Goal: Task Accomplishment & Management: Manage account settings

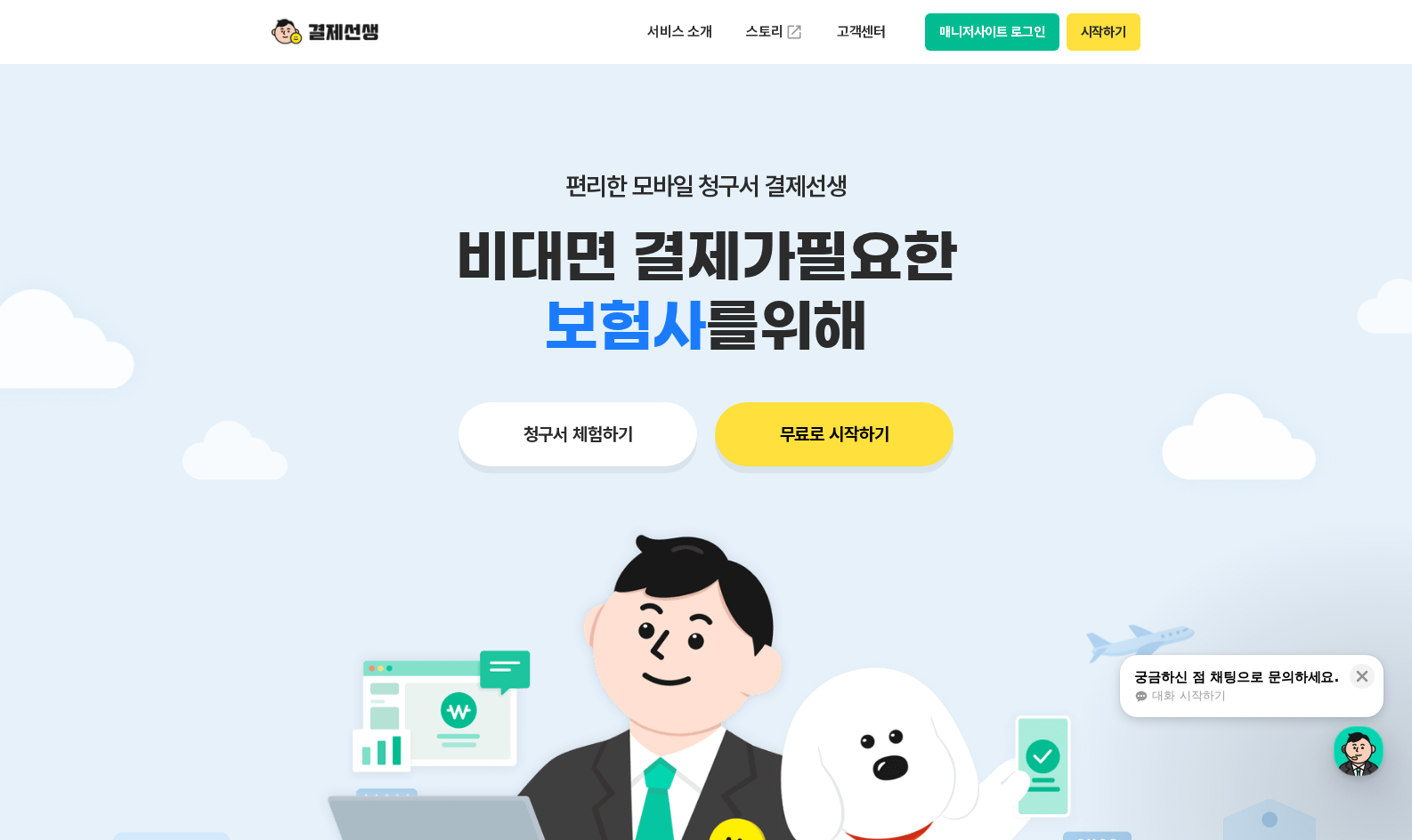
click at [1022, 27] on button "매니저사이트 로그인" at bounding box center [992, 32] width 135 height 38
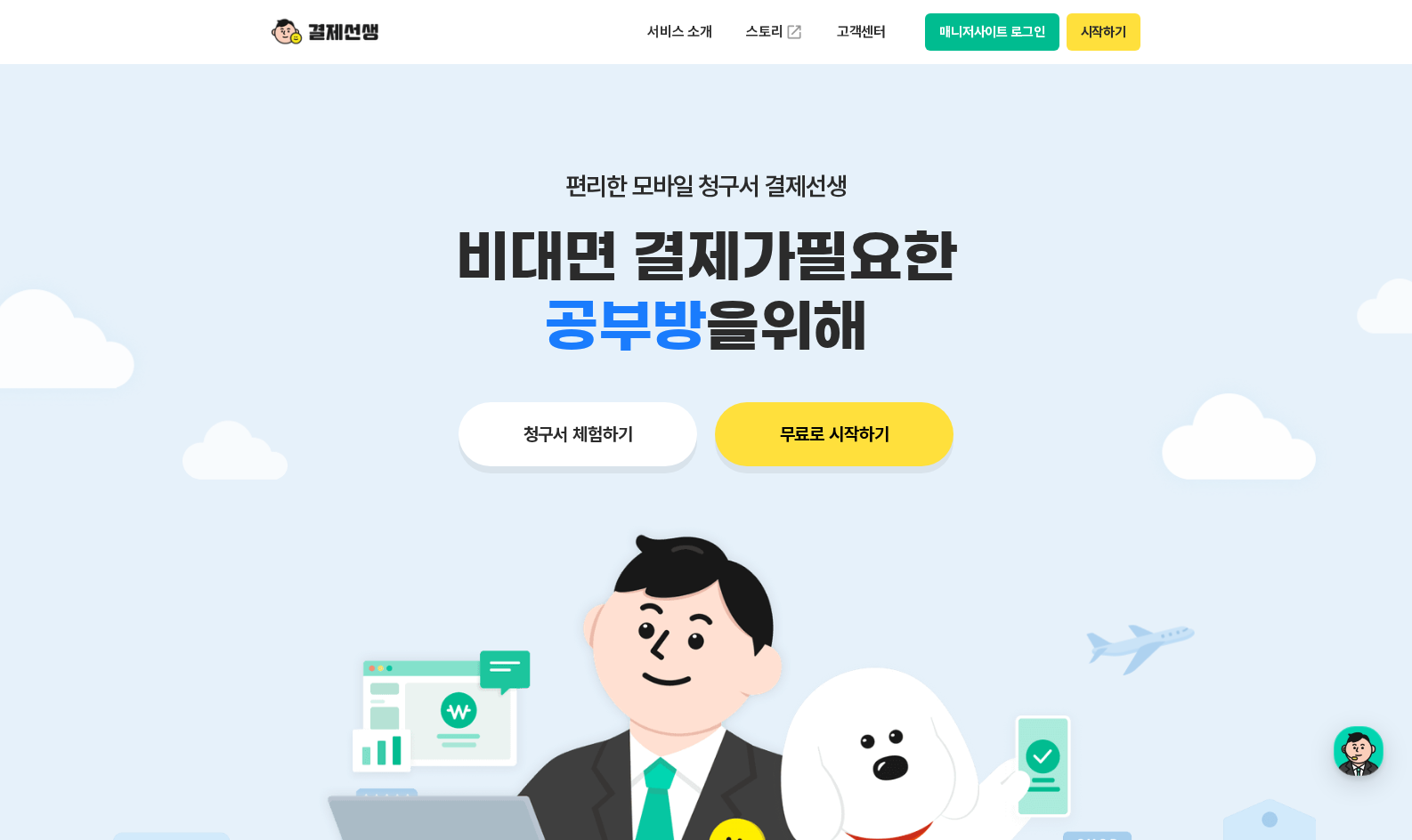
click at [958, 30] on button "매니저사이트 로그인" at bounding box center [992, 32] width 135 height 38
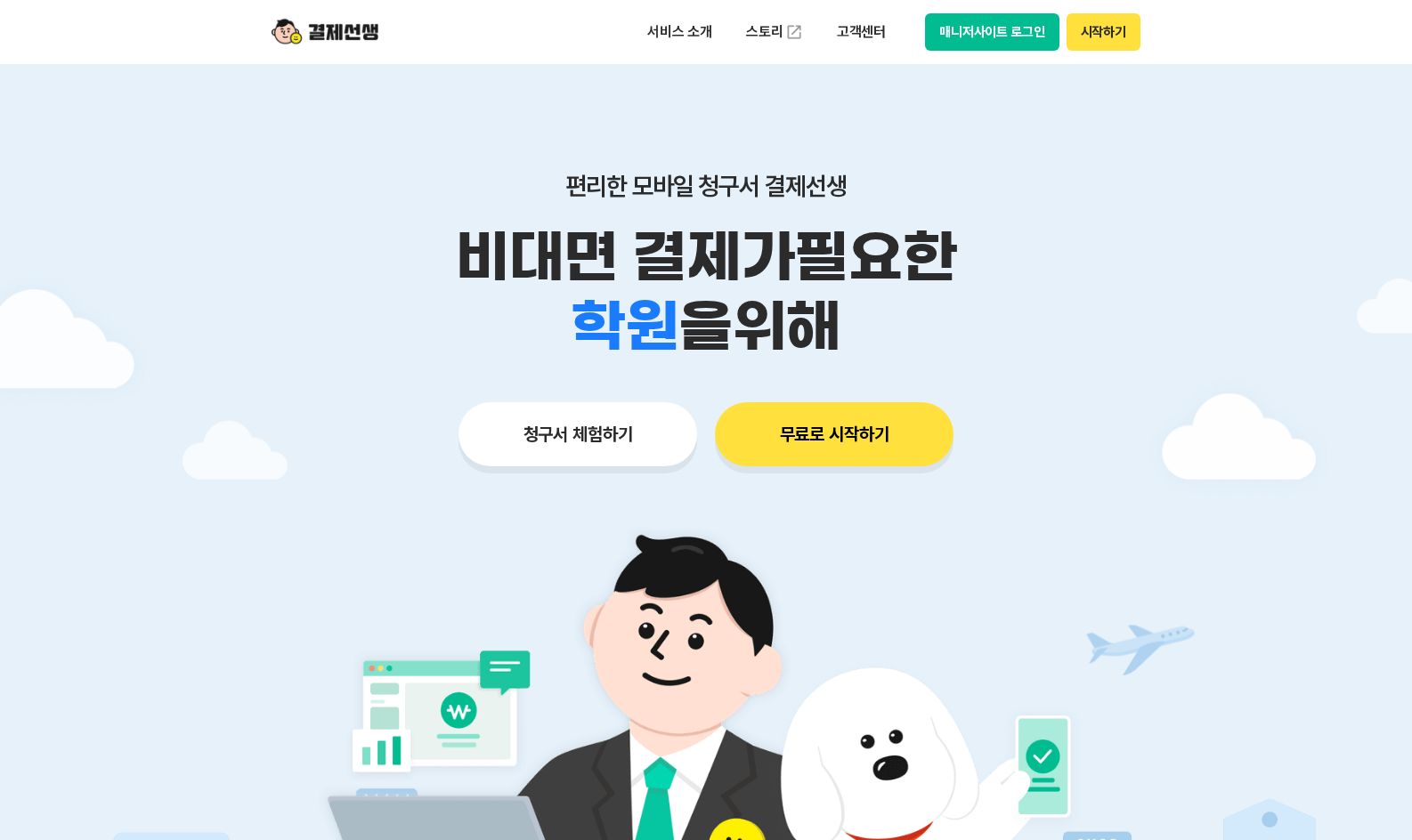
click at [965, 37] on button "매니저사이트 로그인" at bounding box center [992, 32] width 135 height 38
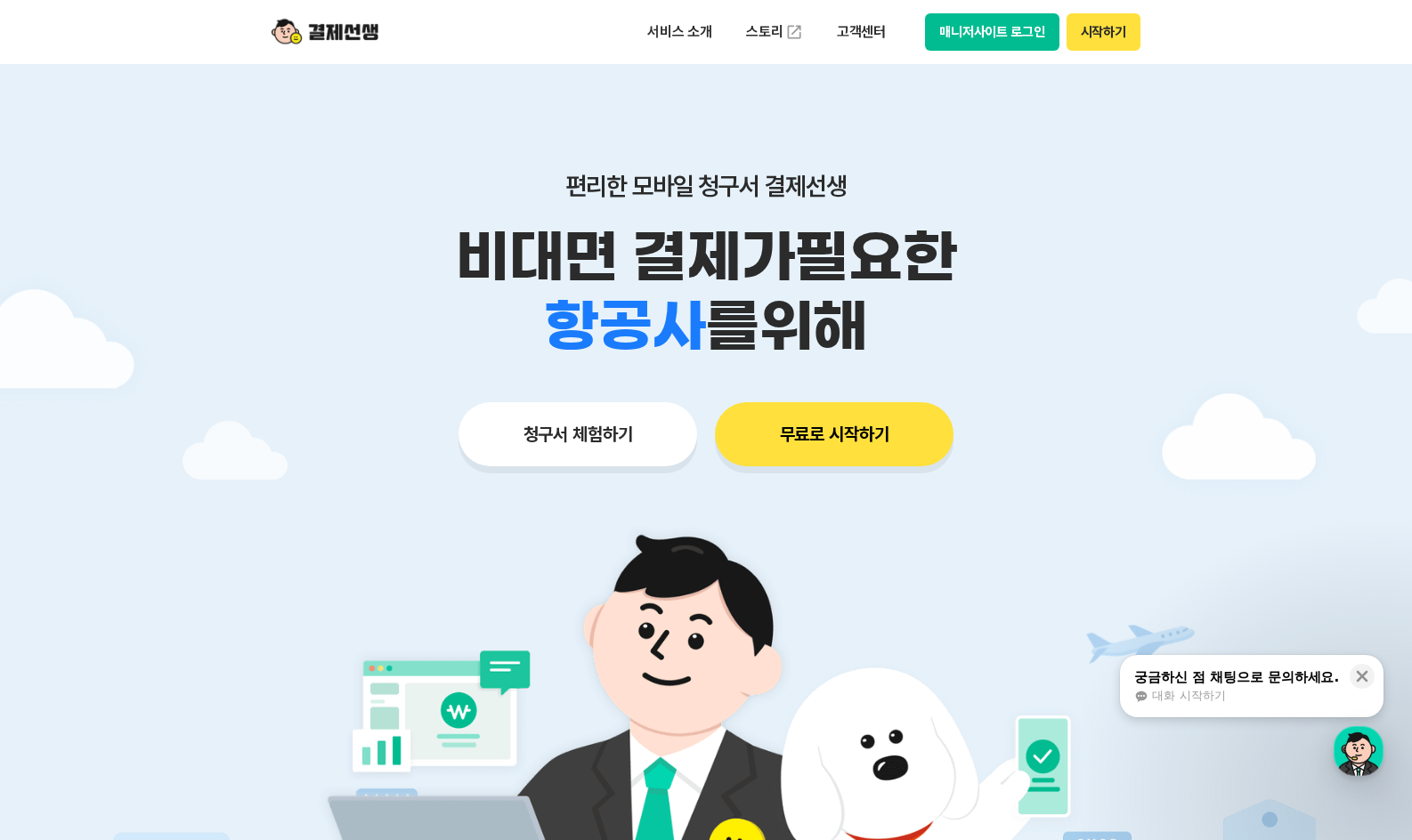
click at [1109, 35] on button "시작하기" at bounding box center [1103, 32] width 74 height 38
click at [976, 33] on button "매니저사이트 로그인" at bounding box center [992, 32] width 135 height 38
click at [999, 27] on button "매니저사이트 로그인" at bounding box center [992, 32] width 135 height 38
click at [1000, 37] on button "매니저사이트 로그인" at bounding box center [992, 32] width 135 height 38
click at [1019, 39] on button "매니저사이트 로그인" at bounding box center [992, 32] width 135 height 38
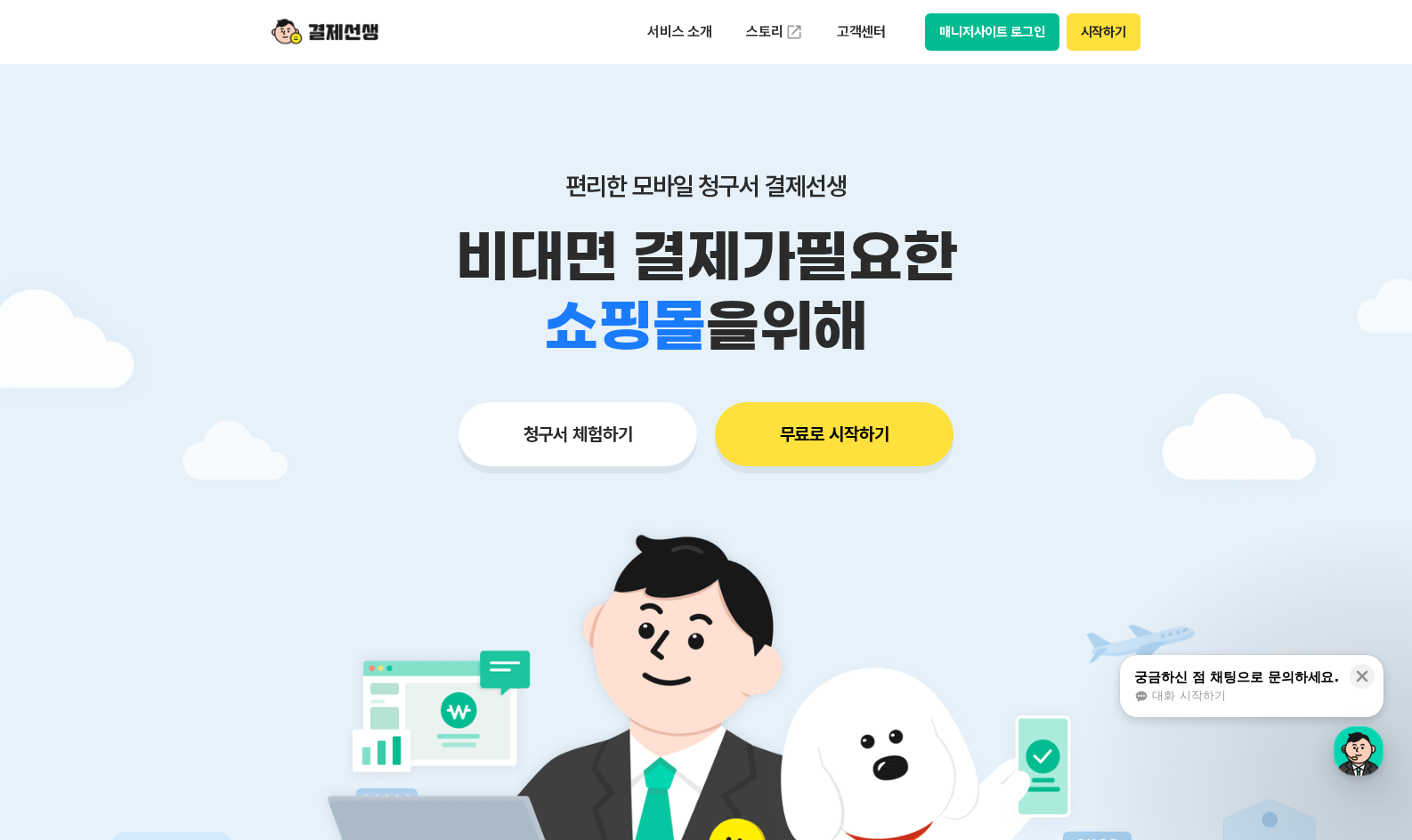
click at [996, 38] on button "매니저사이트 로그인" at bounding box center [992, 32] width 135 height 38
click at [979, 36] on button "매니저사이트 로그인" at bounding box center [992, 32] width 135 height 38
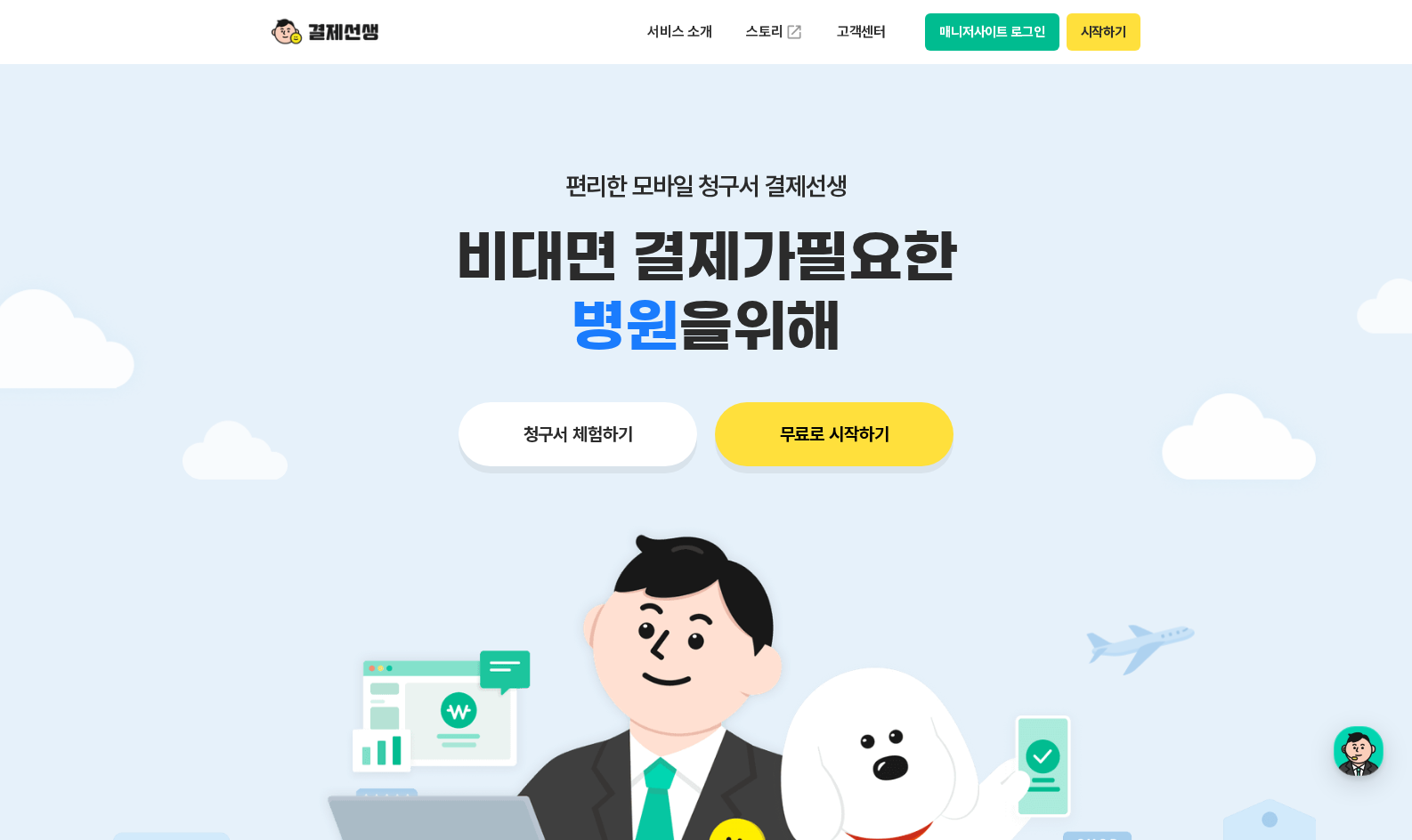
click at [997, 30] on button "매니저사이트 로그인" at bounding box center [992, 32] width 135 height 38
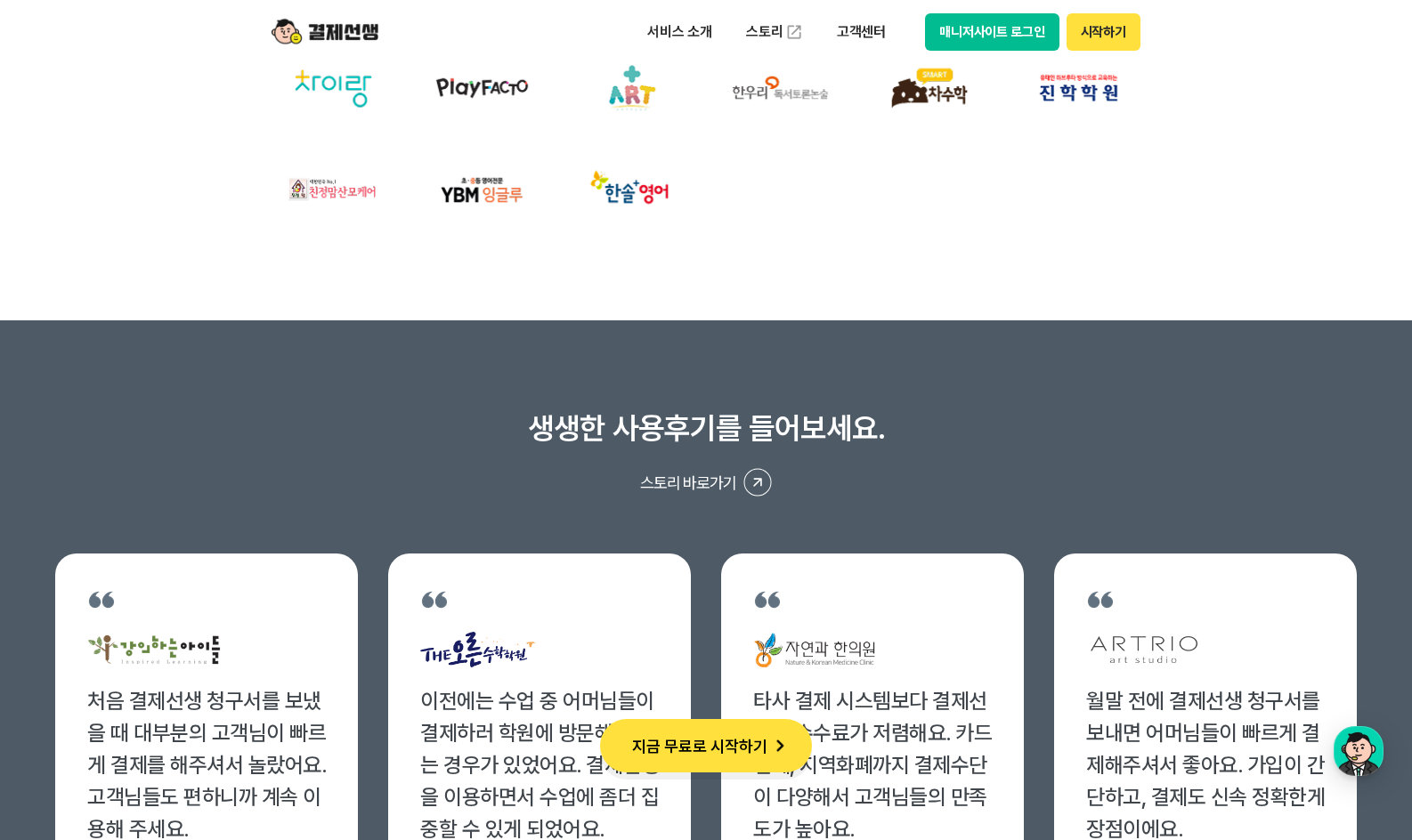
scroll to position [6407, 0]
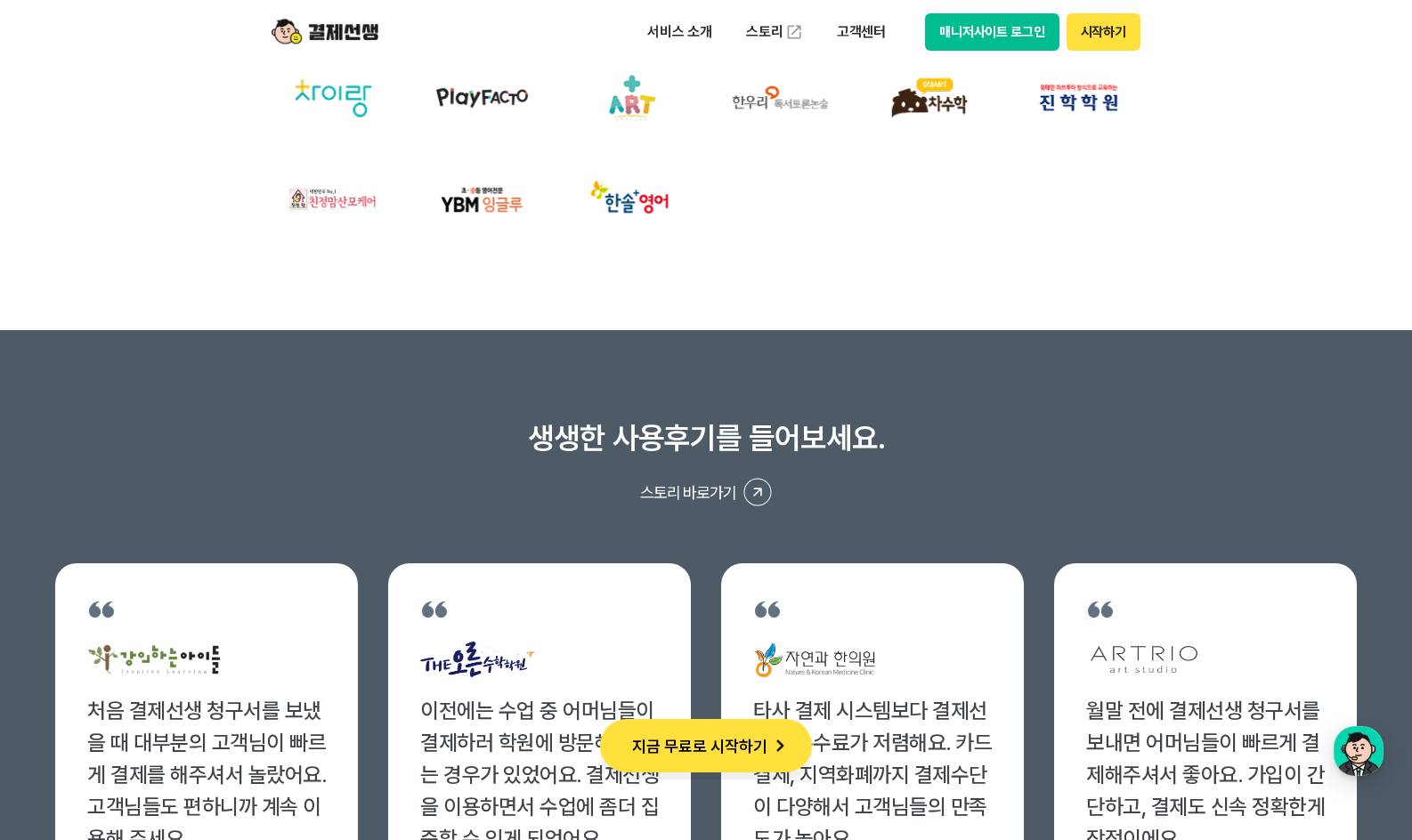
click at [1029, 33] on button "매니저사이트 로그인" at bounding box center [992, 32] width 135 height 38
